Goal: Transaction & Acquisition: Purchase product/service

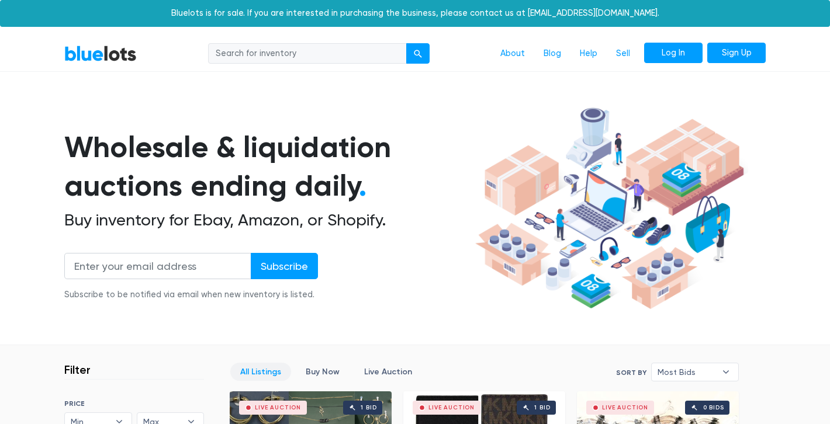
click at [671, 52] on link "Log In" at bounding box center [673, 53] width 58 height 21
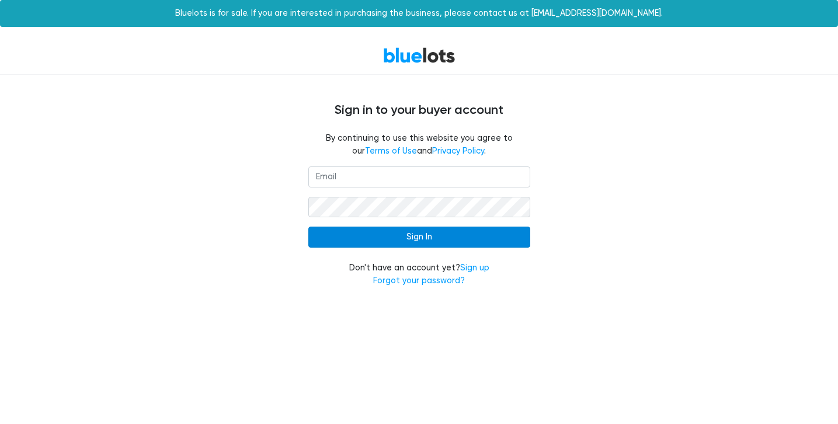
type input "[EMAIL_ADDRESS][DOMAIN_NAME]"
click at [418, 234] on input "Sign In" at bounding box center [419, 237] width 222 height 21
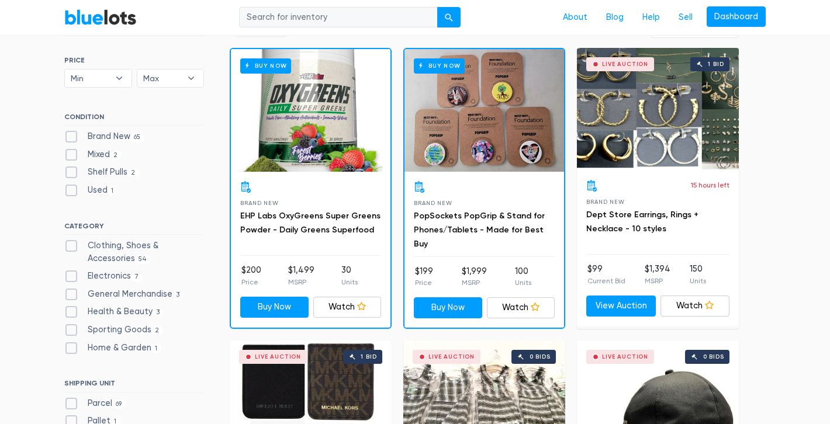
scroll to position [351, 0]
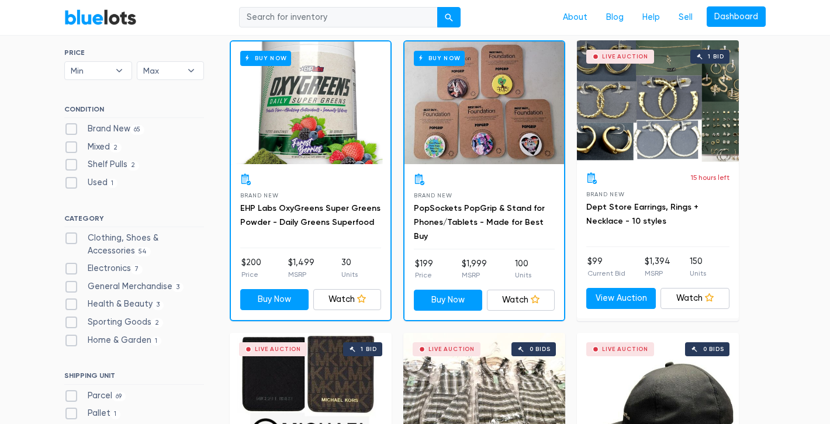
click at [70, 128] on label "Brand New 65" at bounding box center [104, 129] width 80 height 13
click at [70, 128] on New"] "Brand New 65" at bounding box center [68, 127] width 8 height 8
checkbox New"] "true"
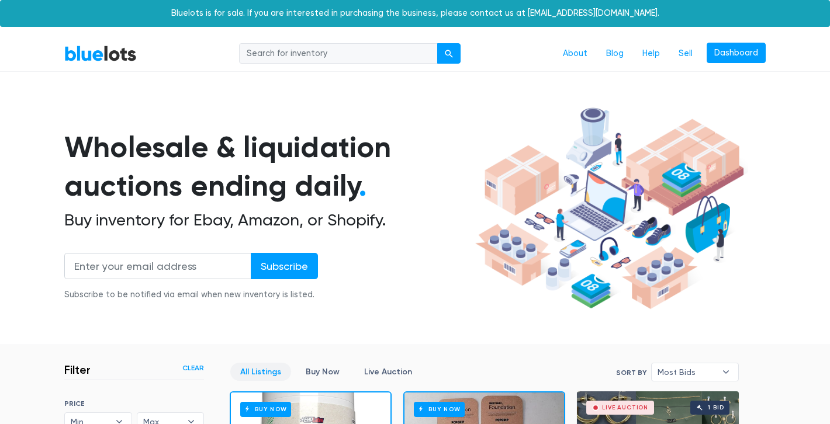
scroll to position [314, 0]
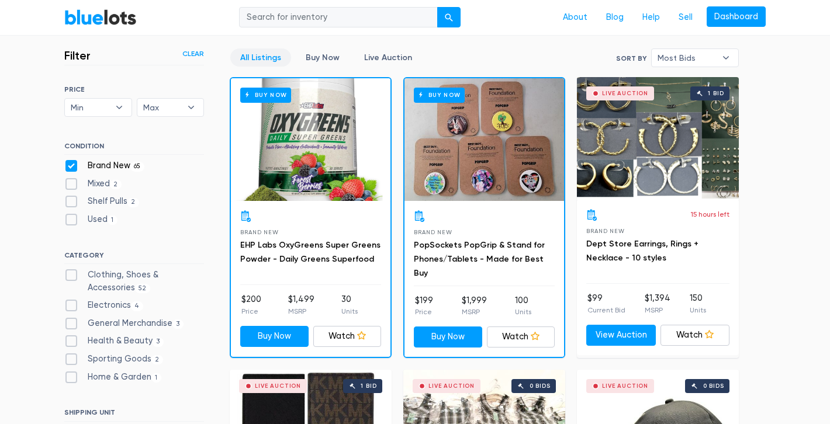
click at [70, 277] on label "Clothing, Shoes & Accessories 52" at bounding box center [134, 281] width 140 height 25
click at [70, 276] on Accessories"] "Clothing, Shoes & Accessories 52" at bounding box center [68, 273] width 8 height 8
checkbox Accessories"] "true"
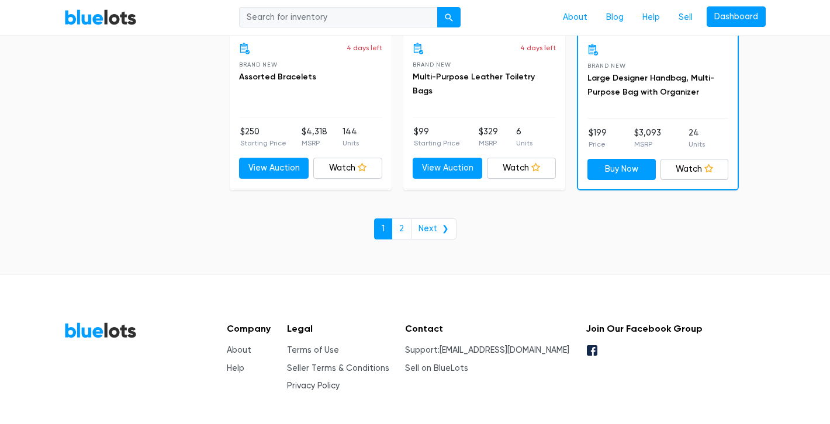
scroll to position [5135, 0]
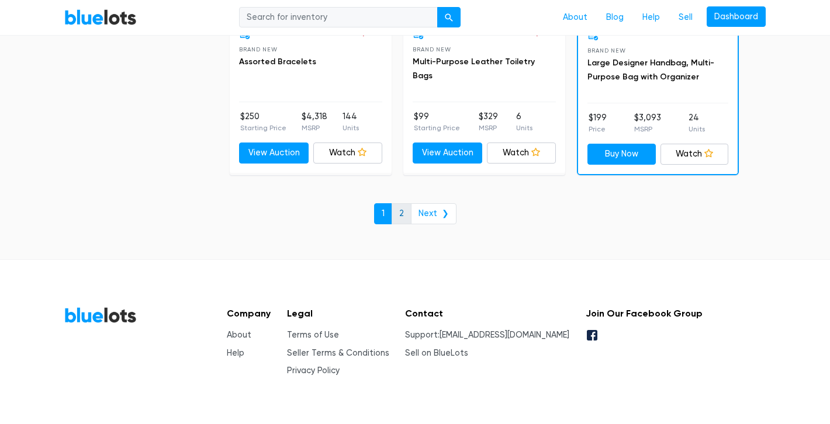
click at [402, 212] on link "2" at bounding box center [401, 213] width 20 height 21
